Goal: Transaction & Acquisition: Purchase product/service

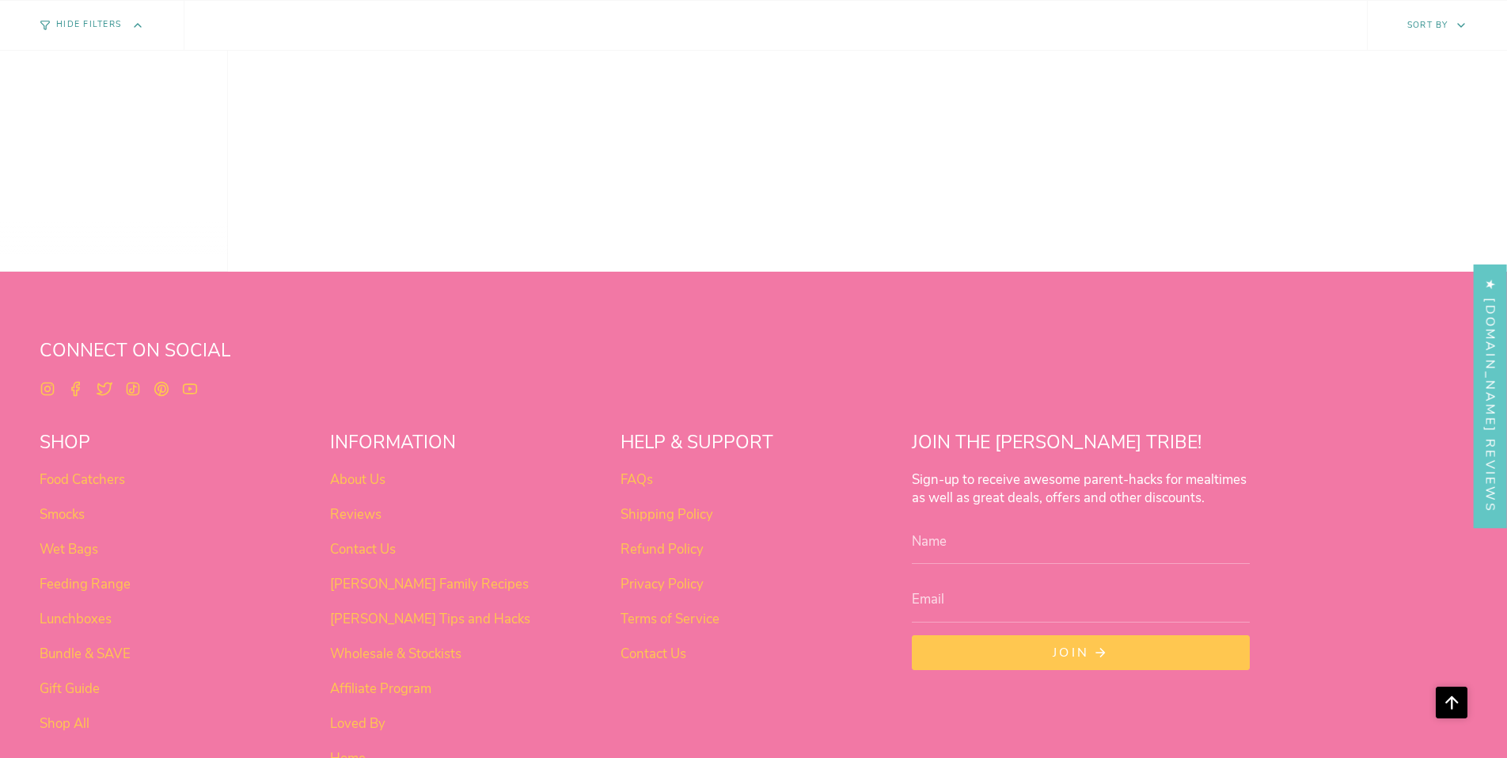
scroll to position [1362, 0]
